Goal: Purchase product/service

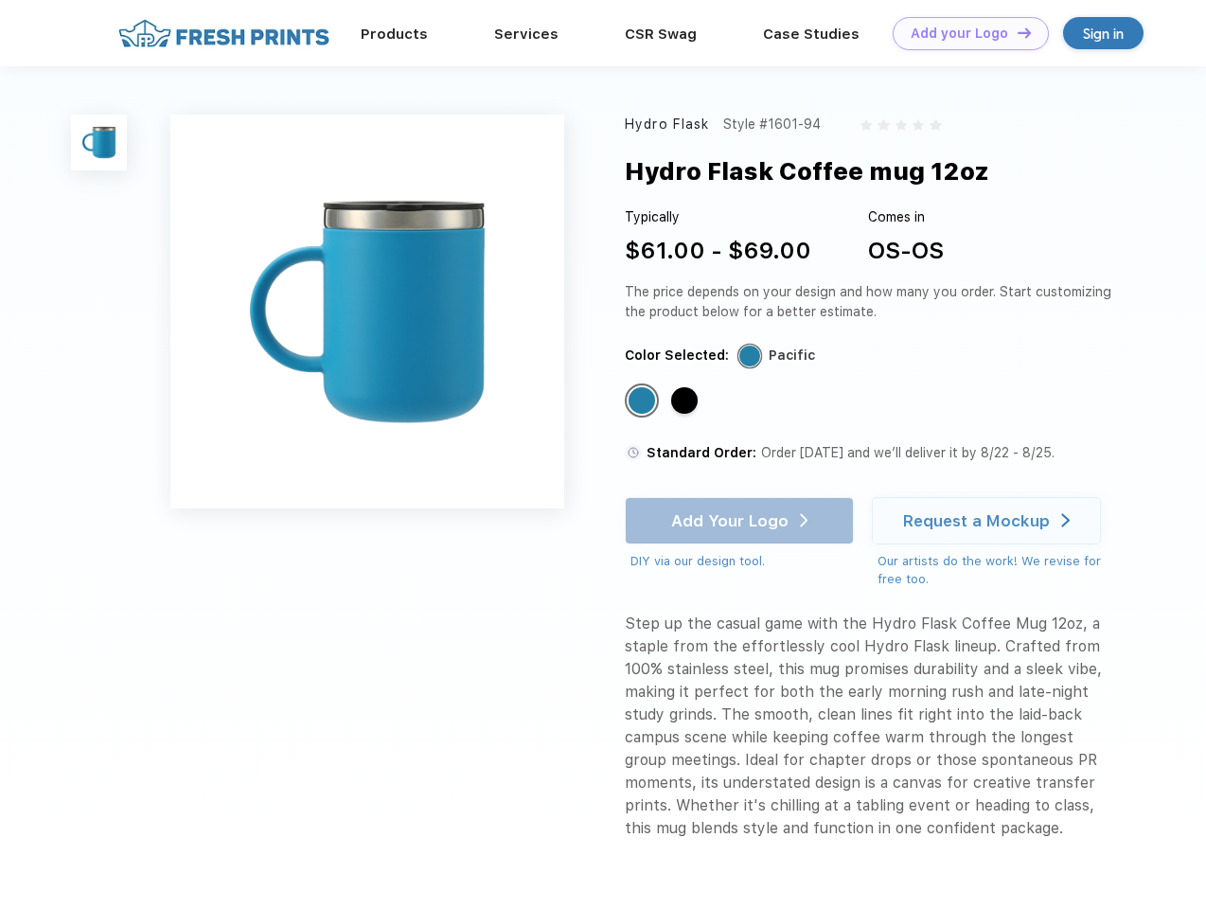
click at [964, 33] on link "Add your Logo Design Tool" at bounding box center [971, 33] width 156 height 33
click at [0, 0] on div "Design Tool" at bounding box center [0, 0] width 0 height 0
click at [1016, 32] on link "Add your Logo Design Tool" at bounding box center [971, 33] width 156 height 33
click at [99, 142] on img at bounding box center [99, 143] width 56 height 56
click at [644, 402] on div "Standard Color" at bounding box center [642, 400] width 27 height 27
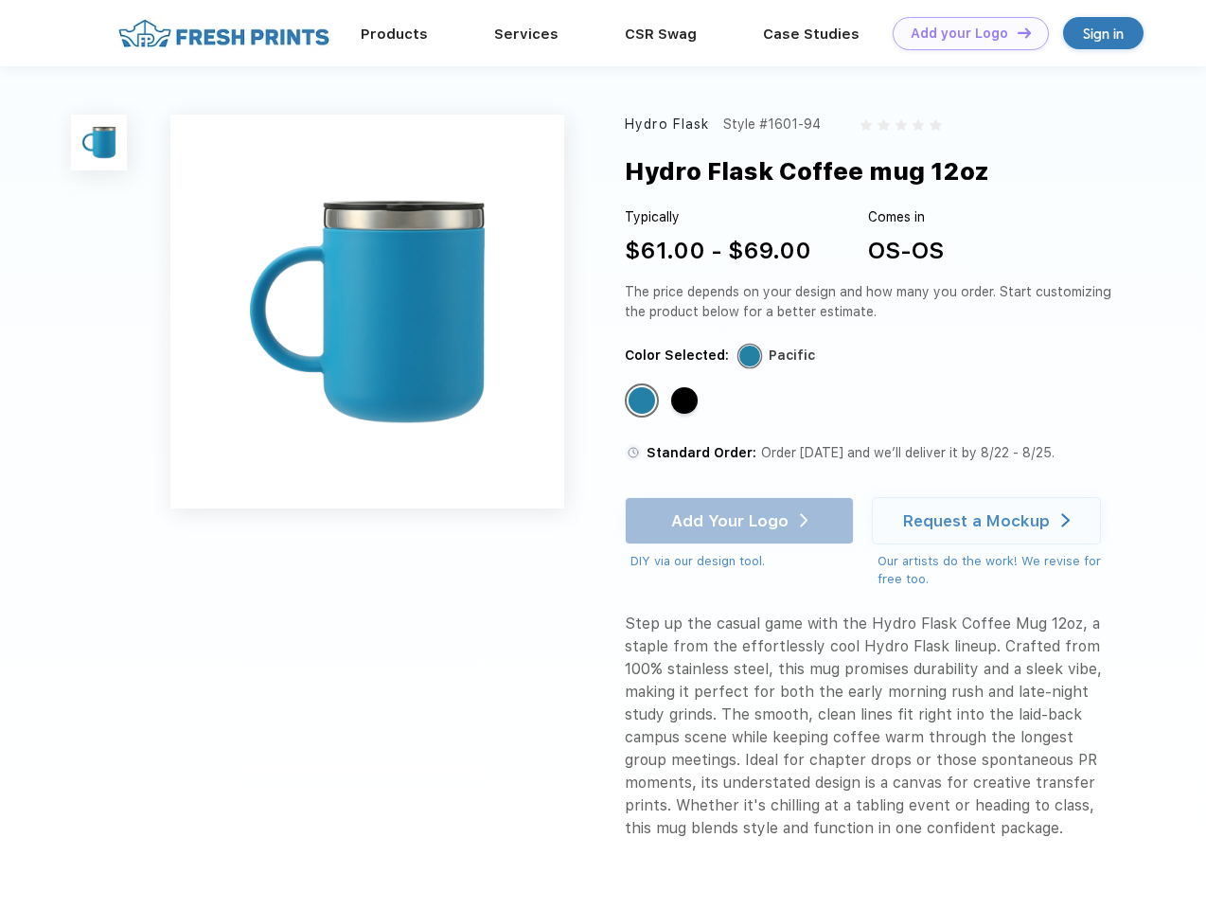
click at [687, 402] on div "Standard Color" at bounding box center [684, 400] width 27 height 27
click at [742, 521] on div "Add Your Logo DIY via our design tool. Ah shoot! This product isn't up in our d…" at bounding box center [739, 534] width 229 height 74
click at [990, 521] on div "Request a Mockup" at bounding box center [976, 520] width 147 height 19
